Goal: Information Seeking & Learning: Learn about a topic

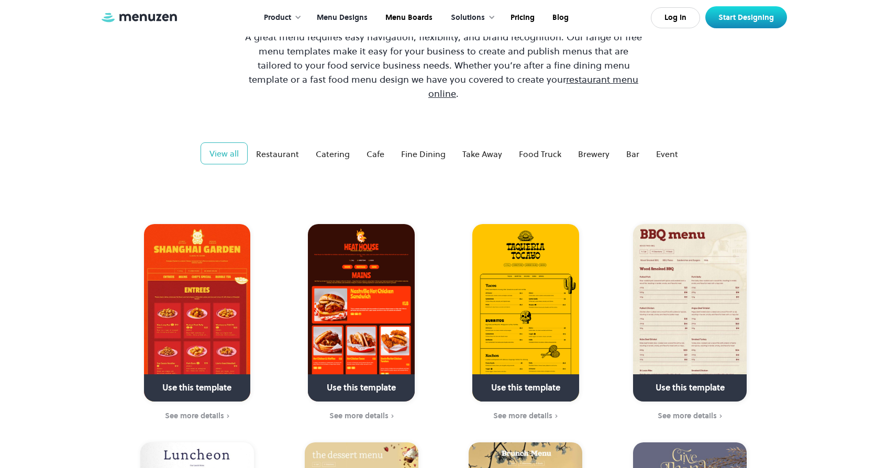
scroll to position [116, 0]
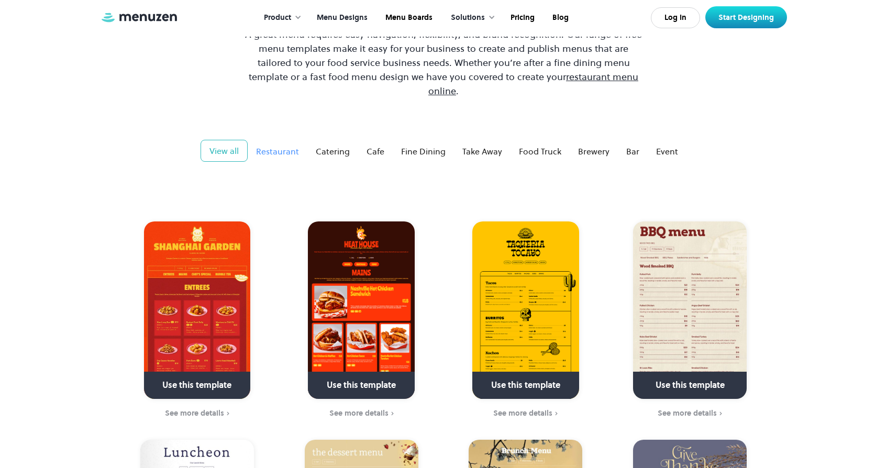
click at [276, 145] on div "Restaurant" at bounding box center [277, 151] width 43 height 13
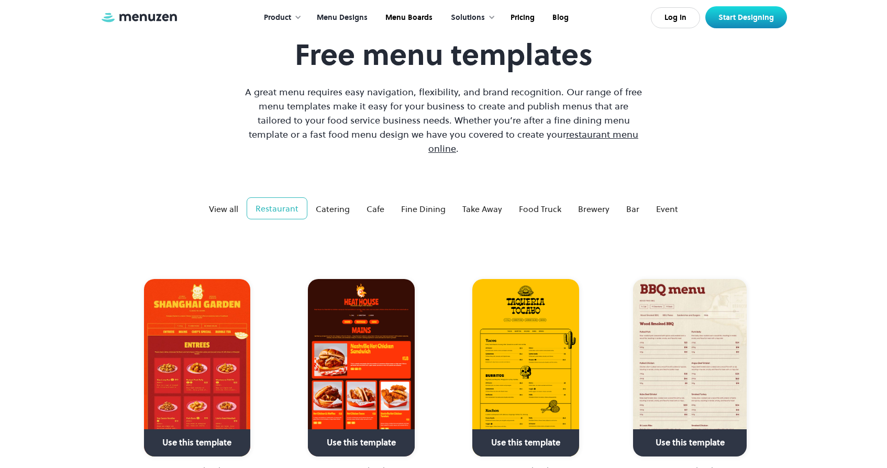
scroll to position [0, 0]
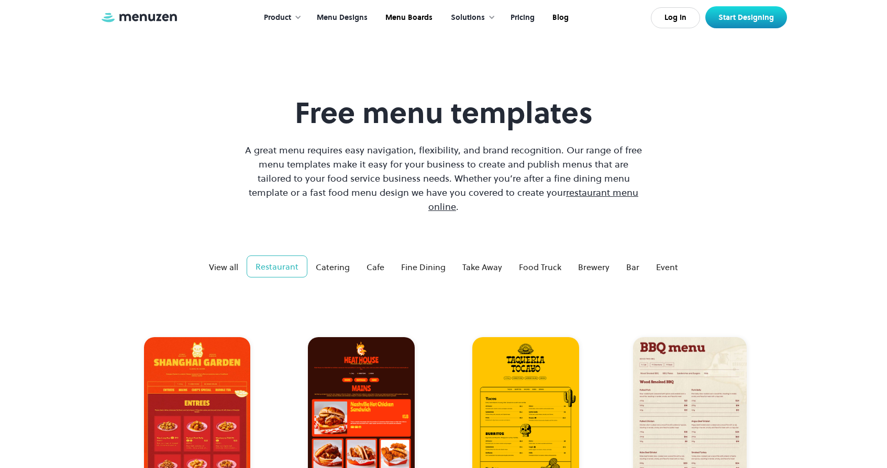
click at [528, 25] on link "Pricing" at bounding box center [522, 18] width 42 height 32
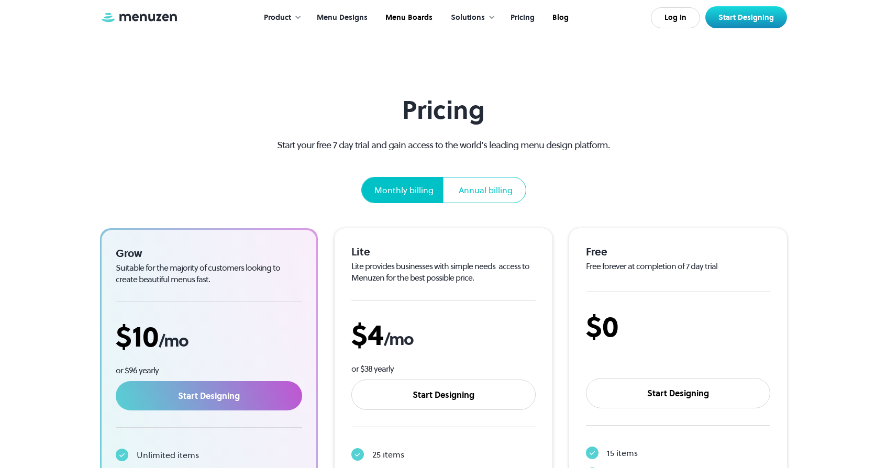
click at [334, 22] on link "Menu Designs" at bounding box center [341, 18] width 69 height 32
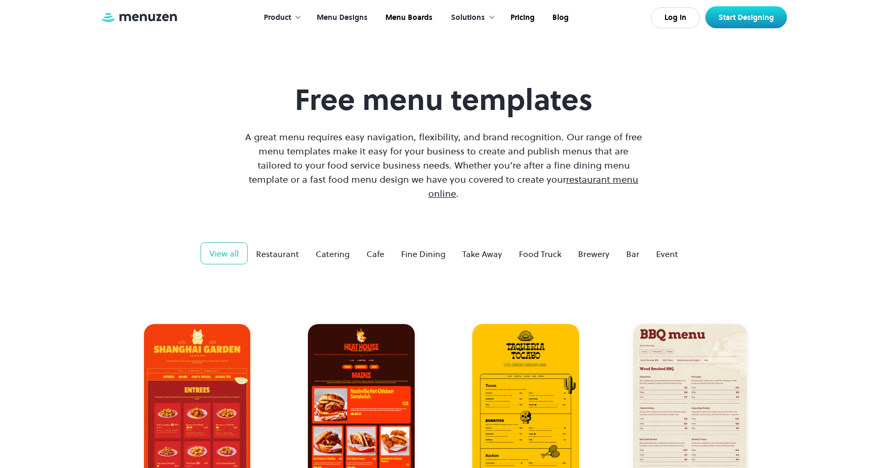
scroll to position [14, 0]
click at [287, 247] on div "Restaurant" at bounding box center [277, 253] width 43 height 13
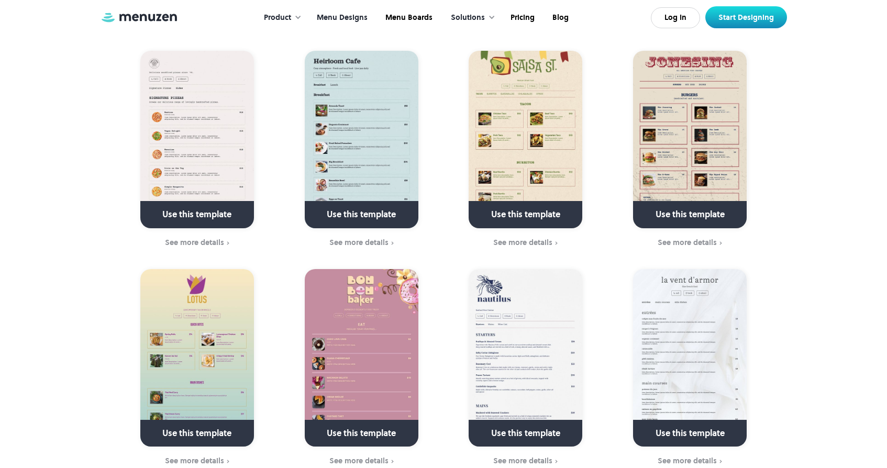
scroll to position [2234, 0]
